Goal: Task Accomplishment & Management: Complete application form

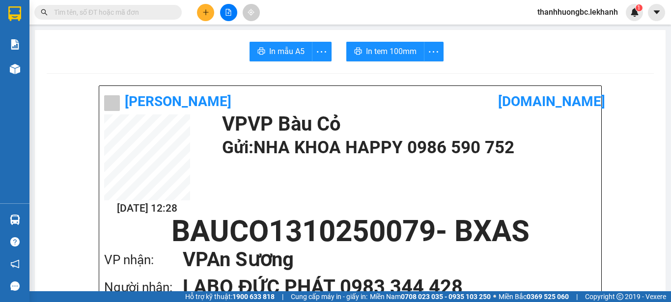
scroll to position [164, 0]
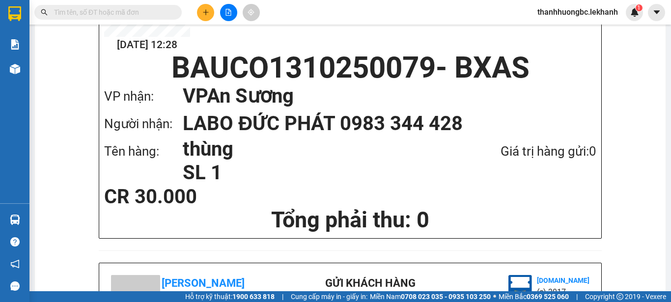
click at [203, 9] on icon "plus" at bounding box center [206, 12] width 7 height 7
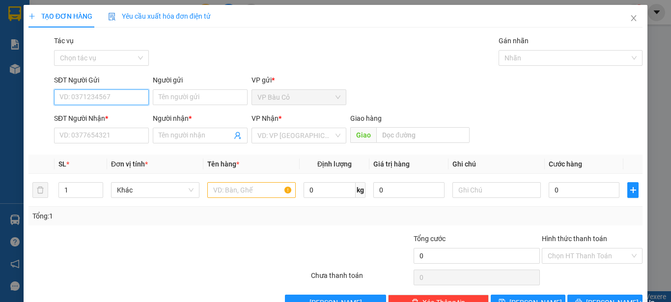
click at [113, 98] on input "SĐT Người Gửi" at bounding box center [101, 97] width 95 height 16
type input "0933147960"
click at [116, 121] on div "0933147960 - HƯƠNG" at bounding box center [100, 117] width 82 height 11
type input "HƯƠNG"
type input "0985494452"
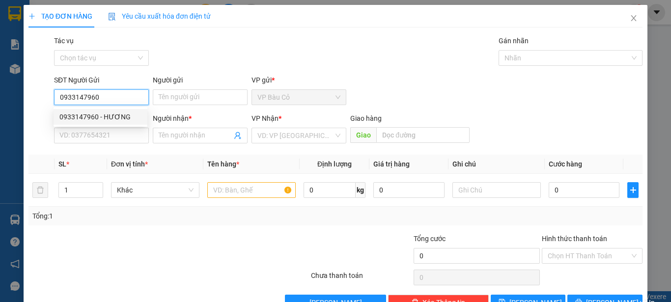
type input "PHƯƠNG"
type input "30.000"
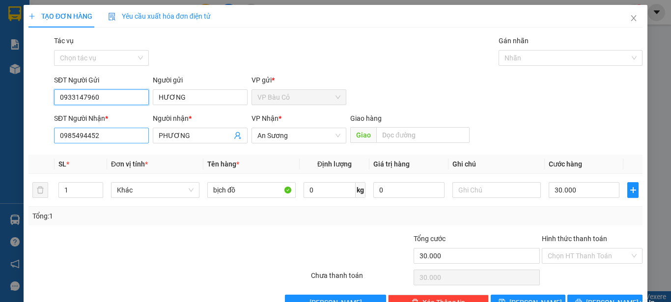
type input "0933147960"
click at [95, 134] on input "0985494452" at bounding box center [101, 136] width 95 height 16
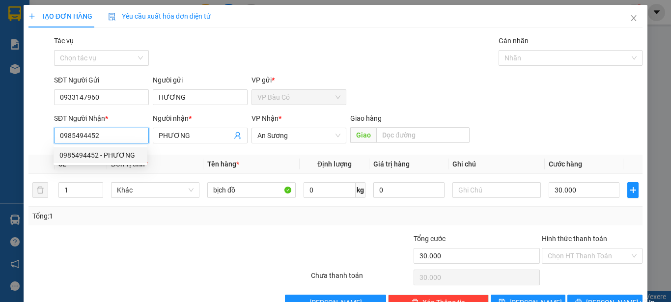
click at [95, 134] on input "0985494452" at bounding box center [101, 136] width 95 height 16
click at [123, 173] on div "0908806090 - thạnh" at bounding box center [100, 171] width 82 height 11
type input "0908806090"
type input "thạnh"
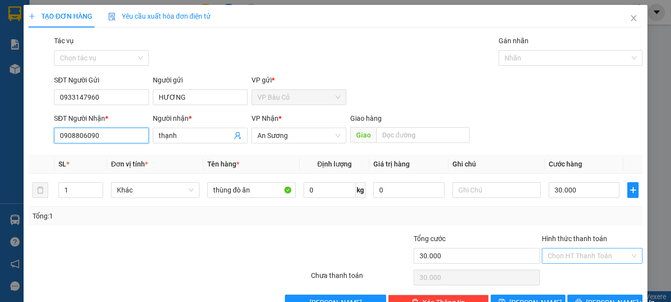
type input "0908806090"
click at [606, 257] on input "Hình thức thanh toán" at bounding box center [589, 256] width 82 height 15
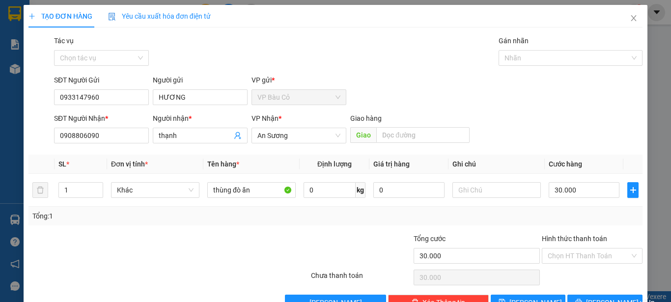
click at [464, 227] on div "Transit Pickup Surcharge Ids Transit Deliver Surcharge Ids Transit Deliver Surc…" at bounding box center [336, 172] width 614 height 275
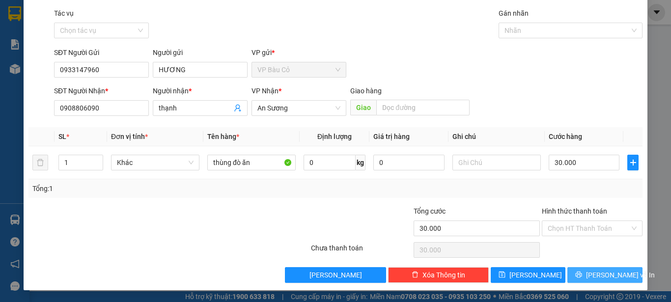
click at [606, 268] on button "[PERSON_NAME] và In" at bounding box center [605, 275] width 75 height 16
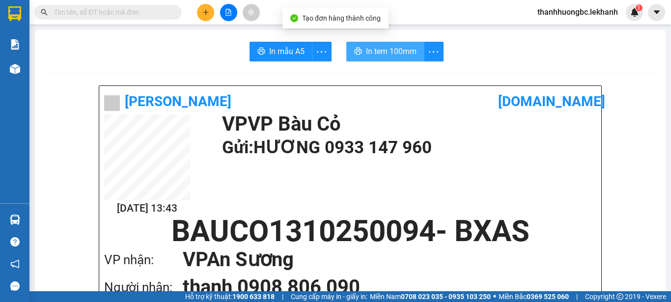
click at [396, 44] on button "In tem 100mm" at bounding box center [386, 52] width 78 height 20
